Goal: Information Seeking & Learning: Learn about a topic

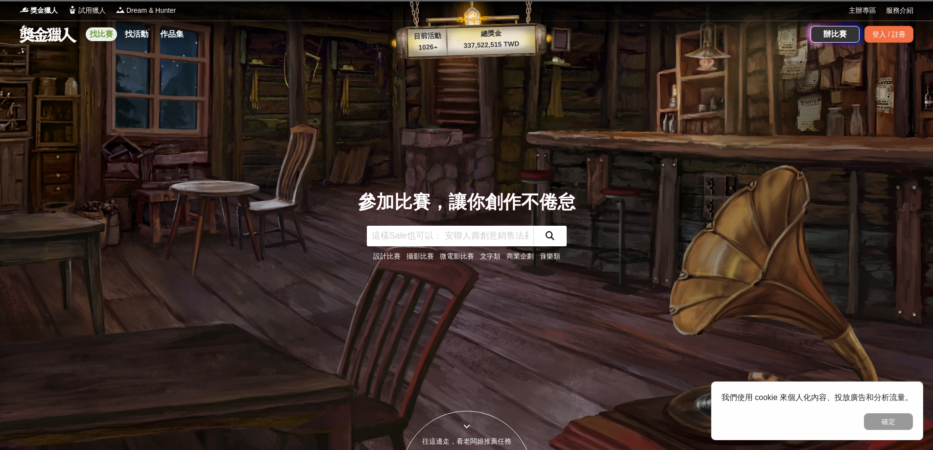
click at [101, 36] on link "找比賽" at bounding box center [101, 34] width 31 height 14
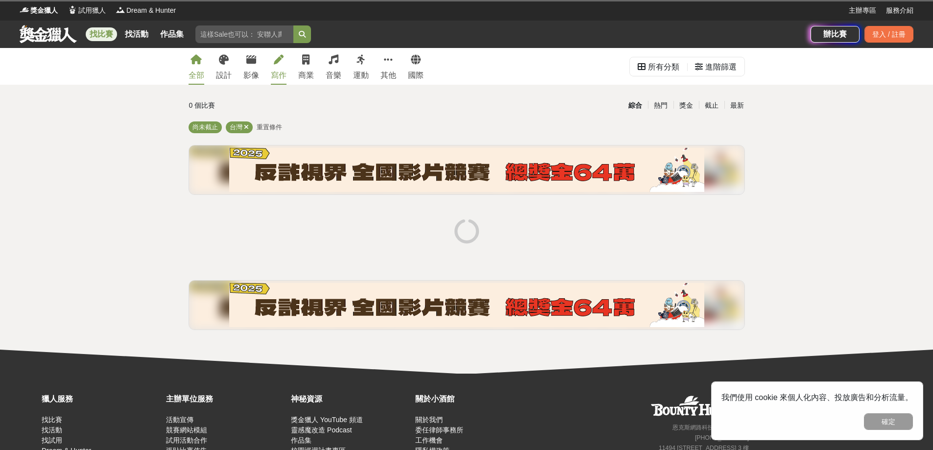
click at [280, 72] on div "寫作" at bounding box center [279, 76] width 16 height 12
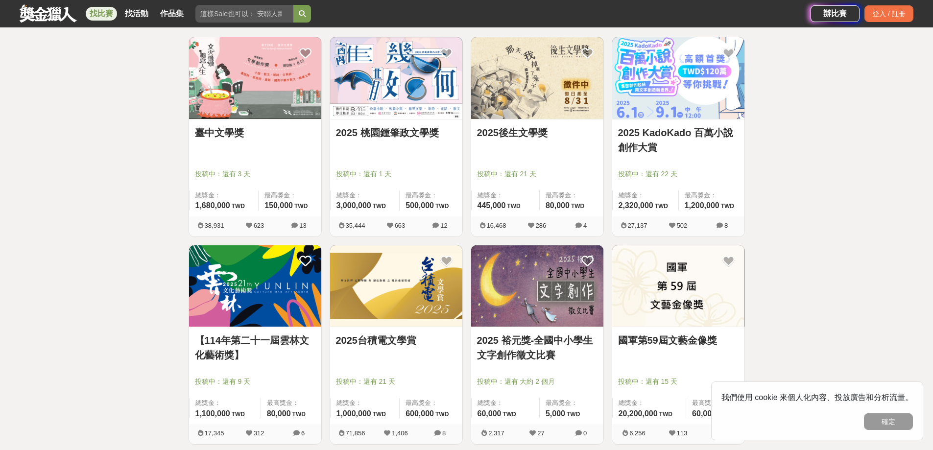
scroll to position [193, 0]
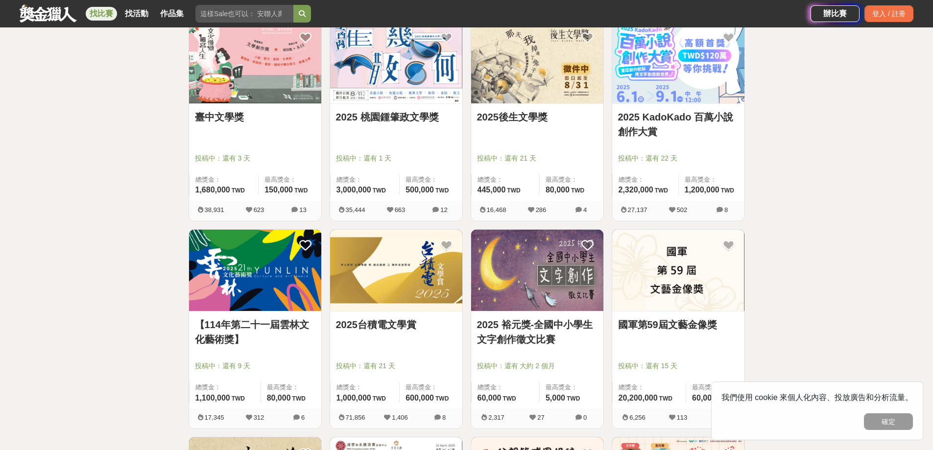
click at [372, 327] on link "2025台積電文學賞" at bounding box center [396, 324] width 120 height 15
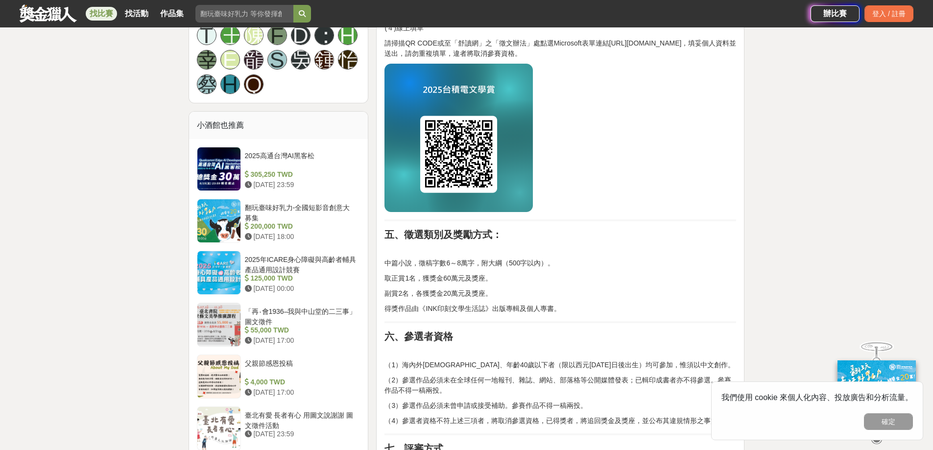
scroll to position [723, 0]
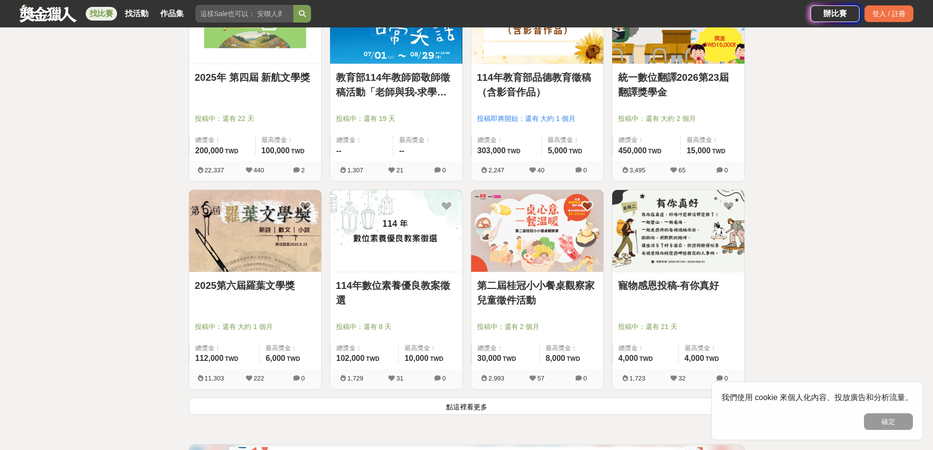
scroll to position [1076, 0]
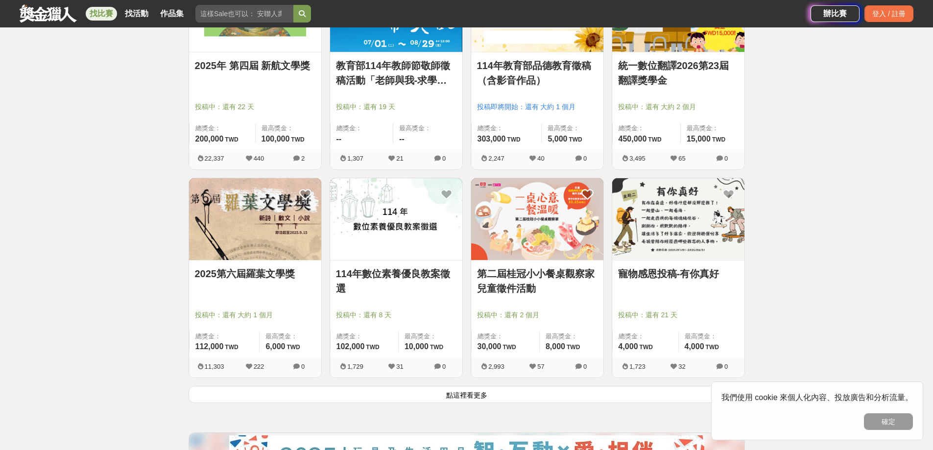
click at [461, 392] on button "點這裡看更多" at bounding box center [467, 394] width 556 height 17
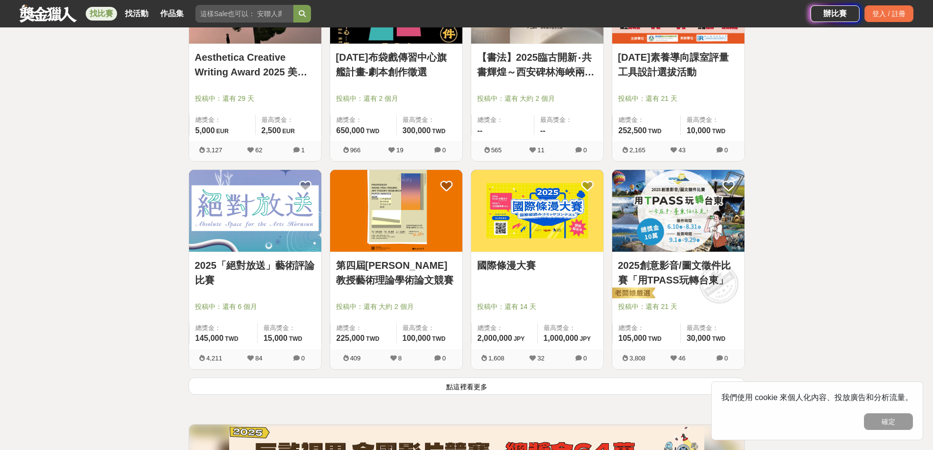
scroll to position [2322, 0]
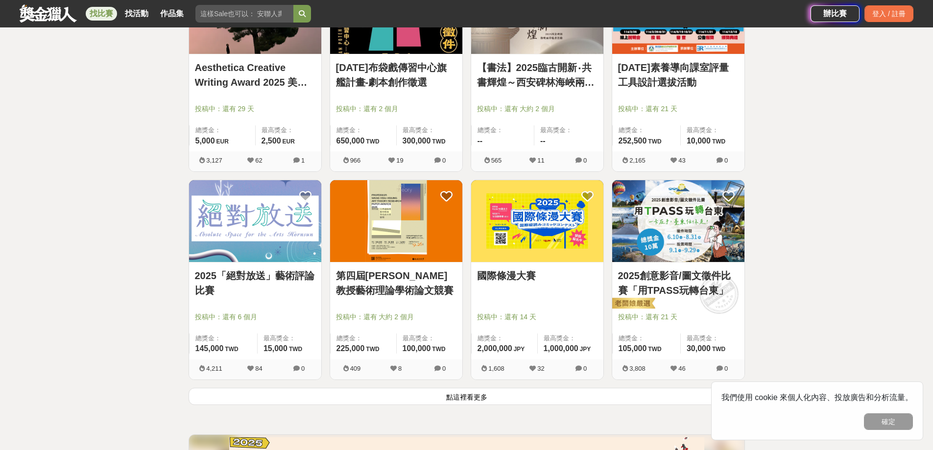
click at [479, 401] on button "點這裡看更多" at bounding box center [467, 396] width 556 height 17
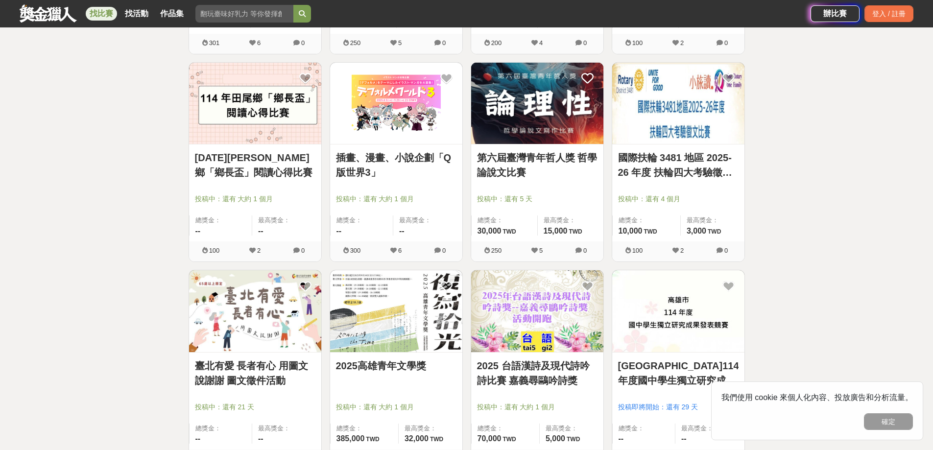
scroll to position [3257, 0]
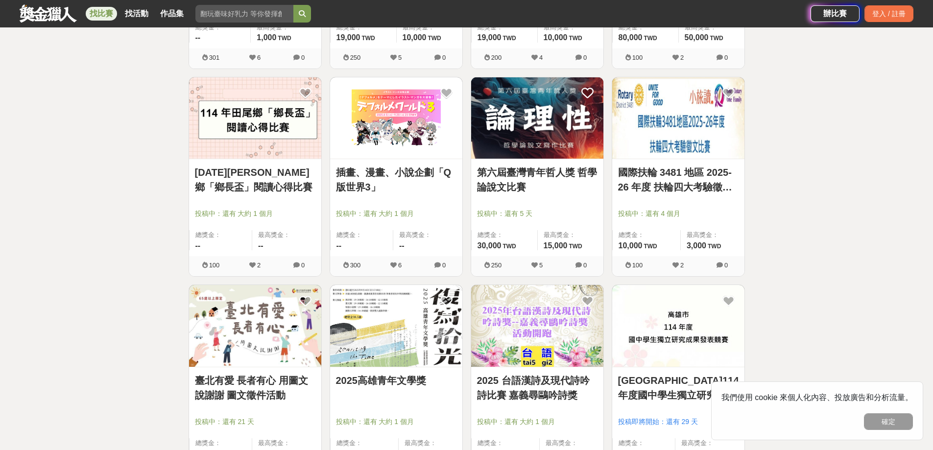
click at [496, 189] on link "第六屆臺灣青年哲人獎 哲學論說文比賽" at bounding box center [537, 179] width 120 height 29
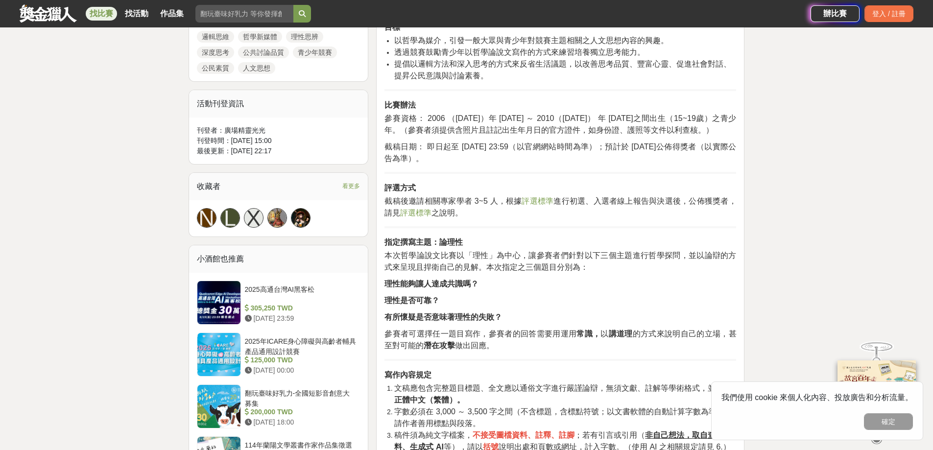
scroll to position [553, 0]
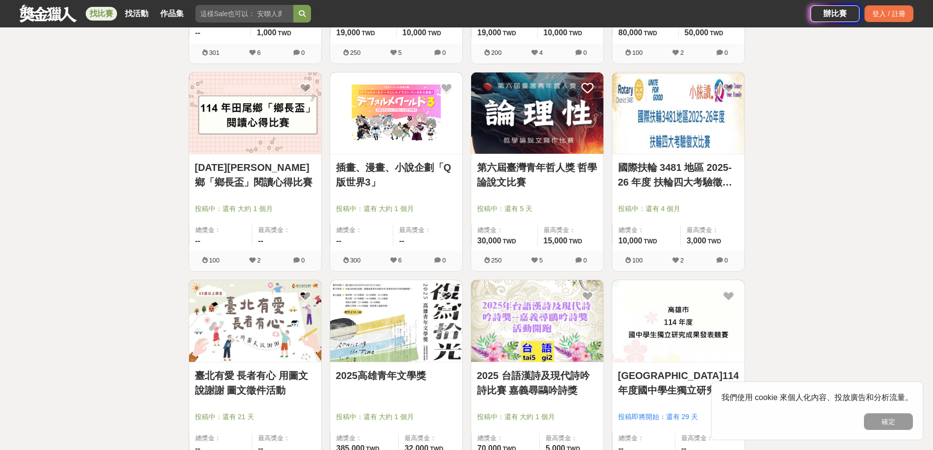
scroll to position [3319, 0]
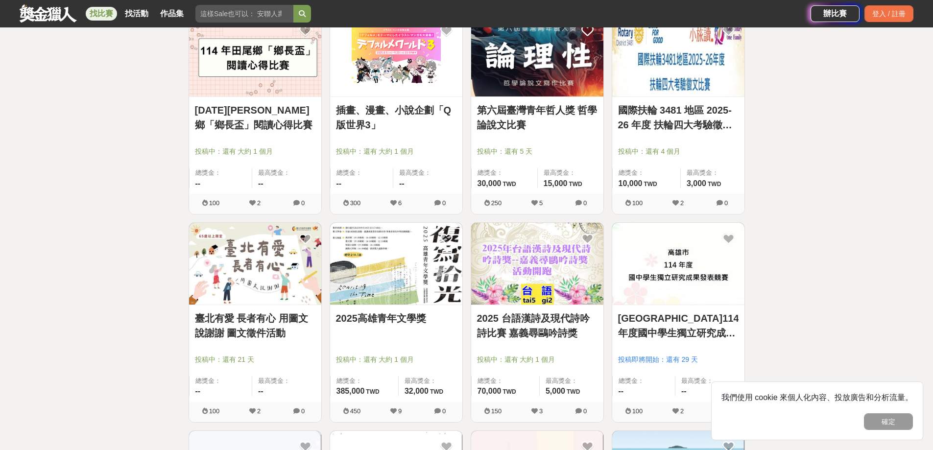
click at [393, 319] on link "2025高雄青年文學獎" at bounding box center [396, 318] width 120 height 15
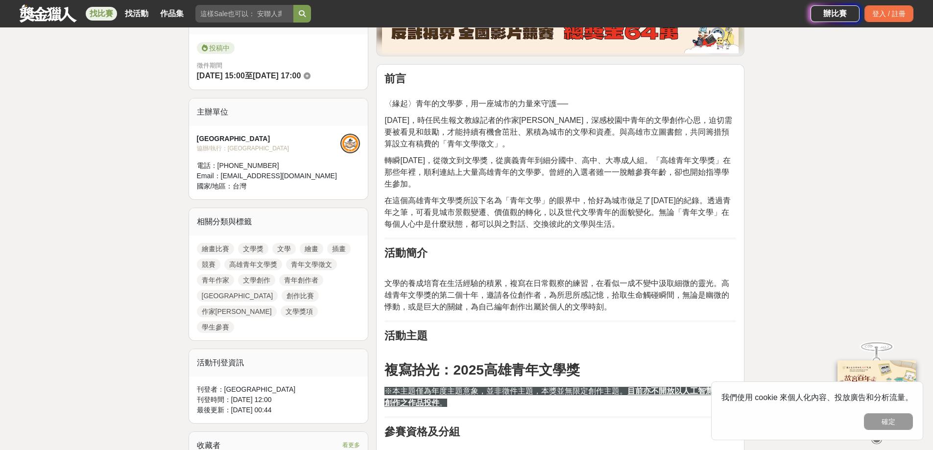
scroll to position [277, 0]
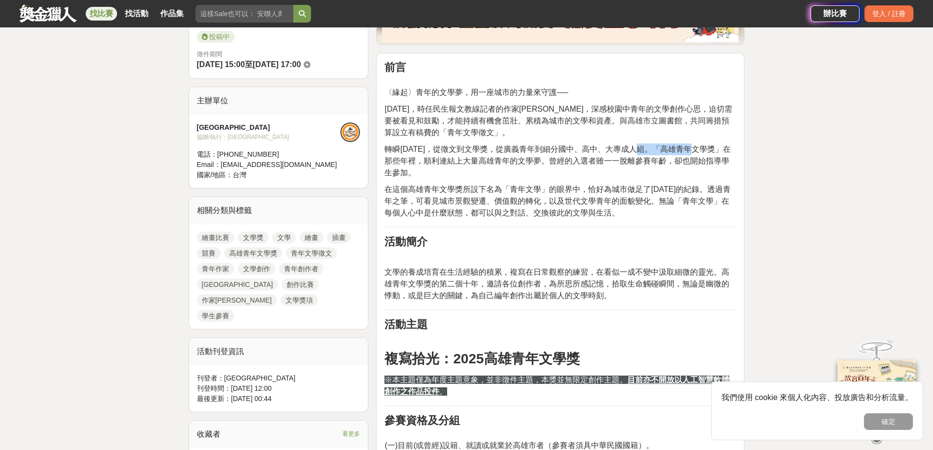
drag, startPoint x: 652, startPoint y: 172, endPoint x: 702, endPoint y: 175, distance: 50.5
click at [702, 175] on span "轉瞬[DATE]，從徵文到文學獎，從廣義青年到細分國中、高中、大專成人組。「高雄青年文學獎」在那些年裡，順利連結上大量高雄青年的文學夢。曾經的入選者雖一一脫離…" at bounding box center [557, 161] width 346 height 32
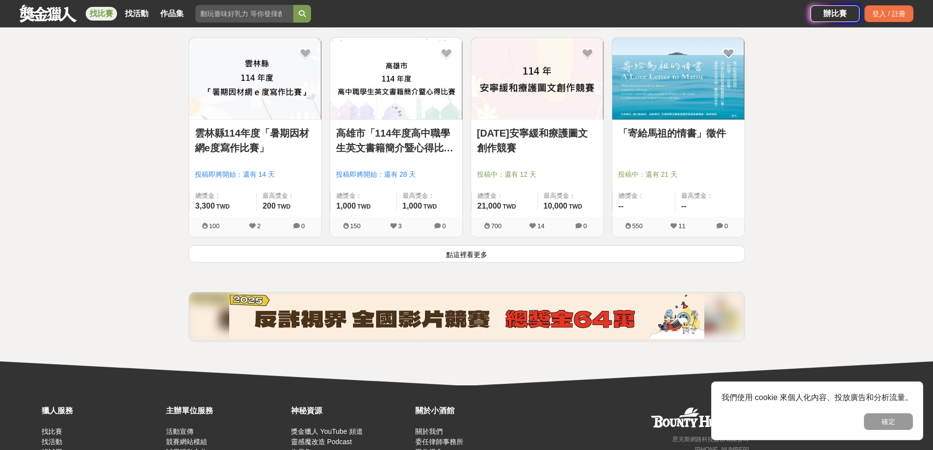
scroll to position [3756, 0]
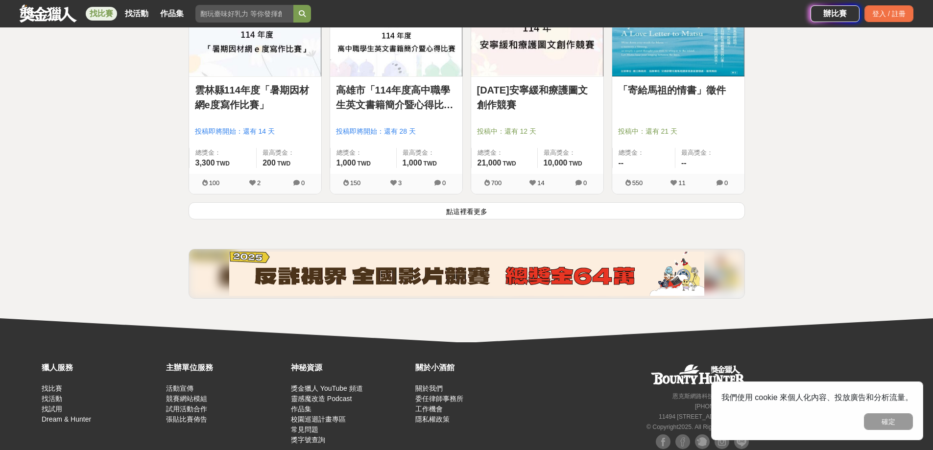
click at [471, 210] on button "點這裡看更多" at bounding box center [467, 210] width 556 height 17
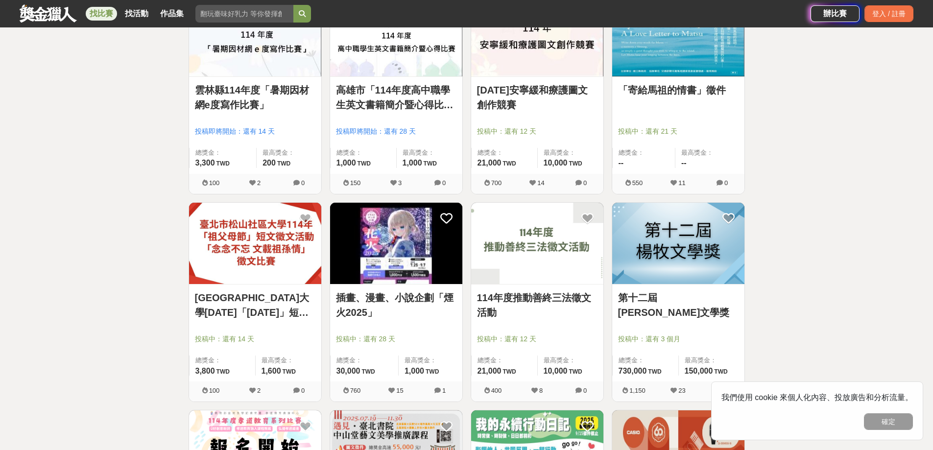
click at [675, 301] on link "第十二屆[PERSON_NAME]文學獎" at bounding box center [678, 304] width 120 height 29
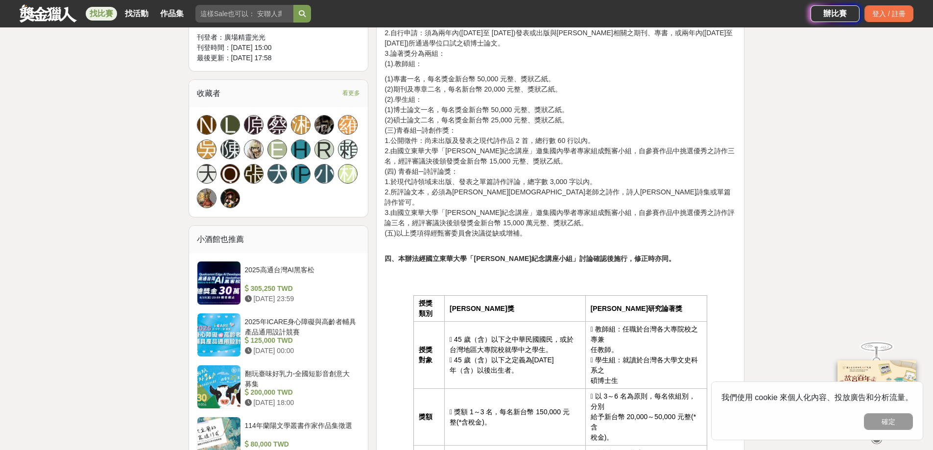
scroll to position [636, 0]
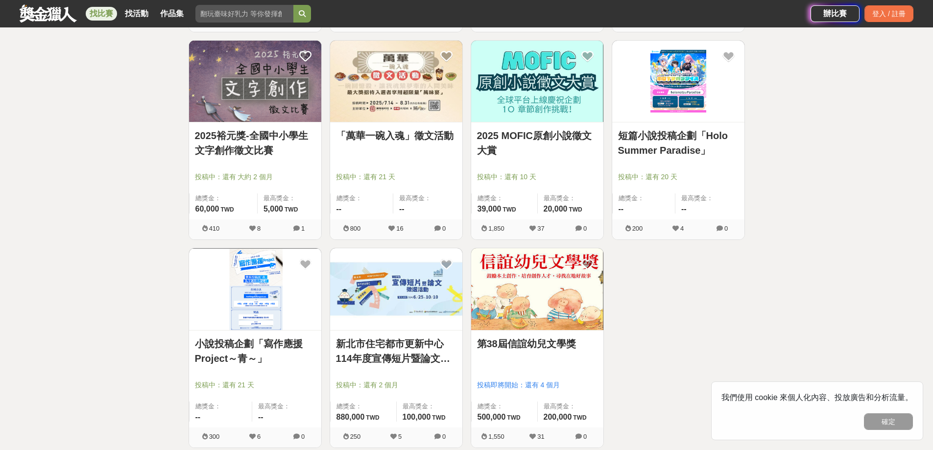
scroll to position [4328, 0]
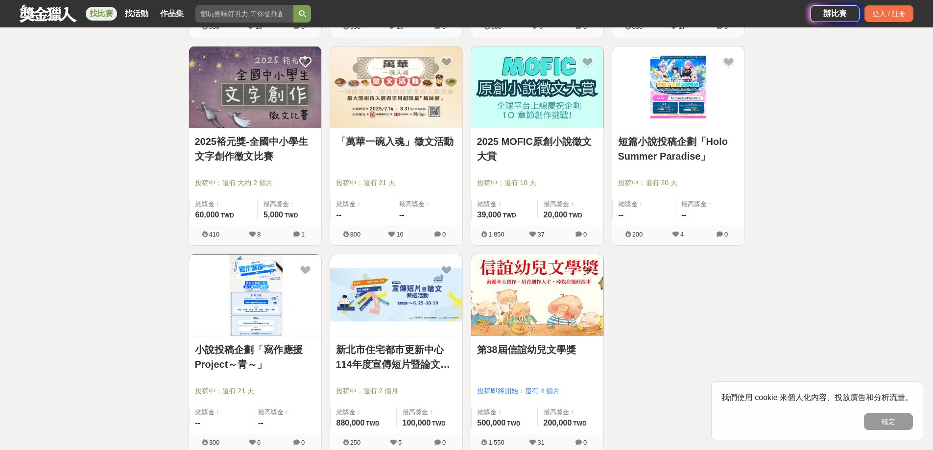
click at [535, 352] on link "第38屆信誼幼兒文學獎" at bounding box center [537, 349] width 120 height 15
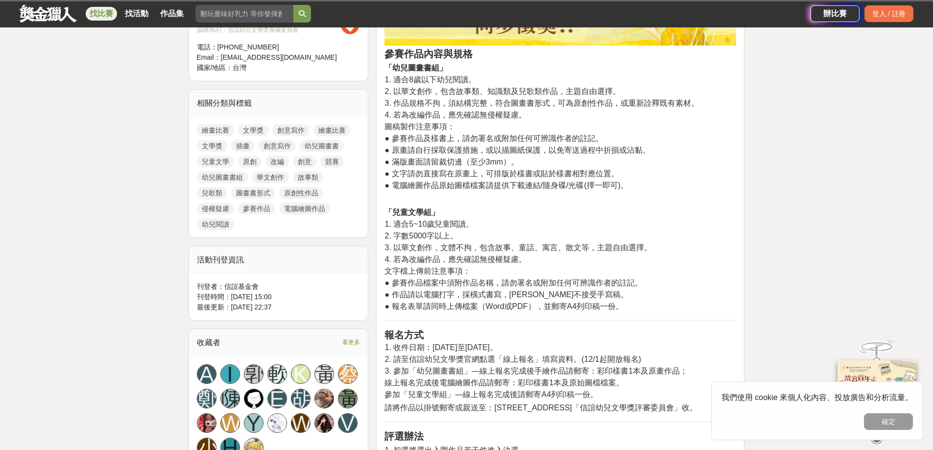
scroll to position [386, 0]
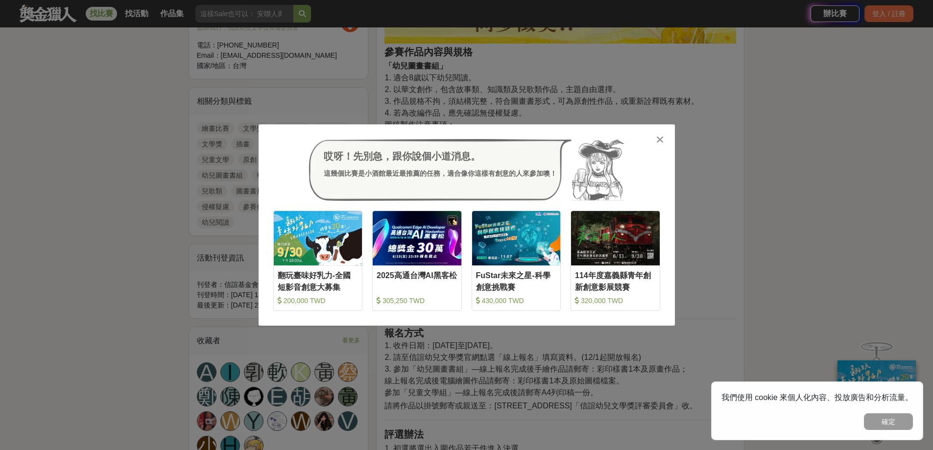
click at [657, 141] on icon at bounding box center [659, 140] width 7 height 10
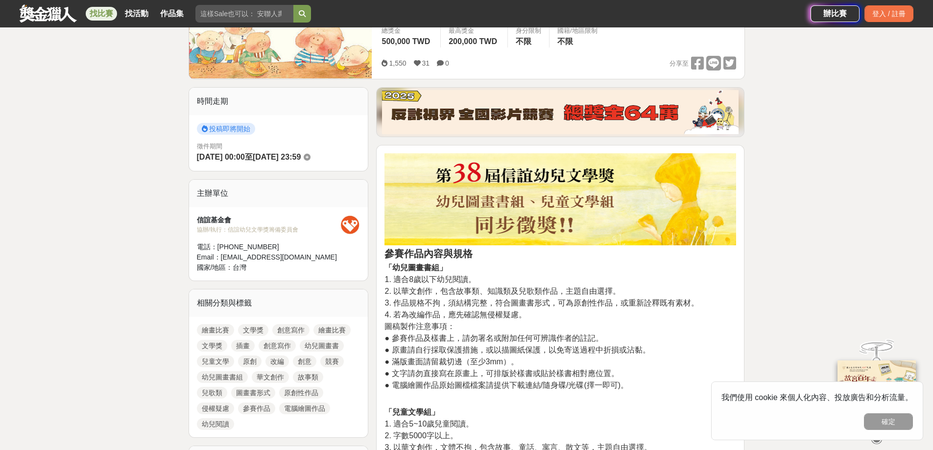
scroll to position [0, 0]
